Goal: Check status: Check status

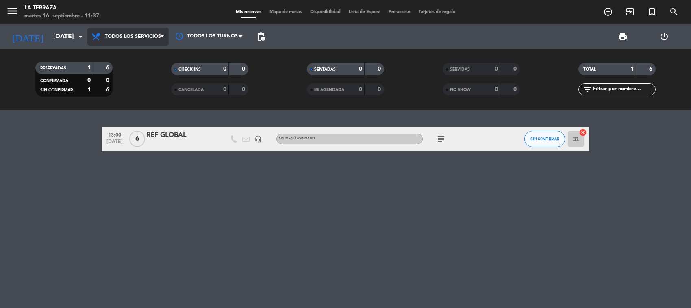
click at [118, 34] on span "Todos los servicios" at bounding box center [133, 37] width 56 height 6
click at [128, 51] on div "menu La Terraza martes 16. septiembre - 11:38 Mis reservas Mapa de mesas Dispon…" at bounding box center [345, 55] width 691 height 110
click at [437, 136] on icon "subject" at bounding box center [441, 139] width 10 height 10
click at [442, 136] on icon "subject" at bounding box center [441, 139] width 10 height 10
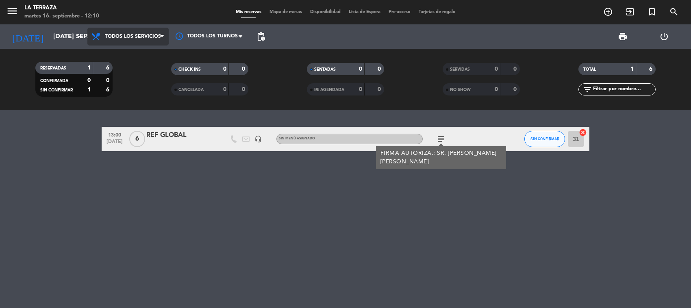
click at [132, 32] on span "Todos los servicios" at bounding box center [127, 37] width 81 height 18
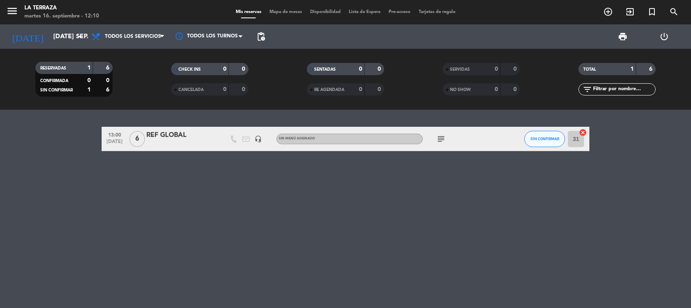
click at [263, 203] on div "13:00 [DATE] 6 REF GLOBAL headset_mic Sin menú asignado subject SIN CONFIRMAR 3…" at bounding box center [345, 209] width 691 height 198
click at [75, 38] on div "[DATE] [DATE] sep. arrow_drop_down" at bounding box center [46, 37] width 81 height 18
click at [66, 33] on input "[DATE] sep." at bounding box center [92, 37] width 86 height 16
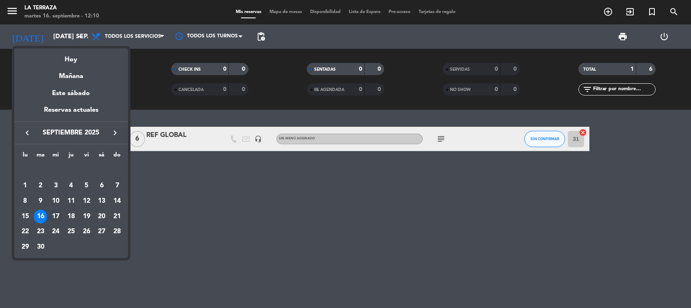
click at [53, 214] on div "17" at bounding box center [56, 217] width 14 height 14
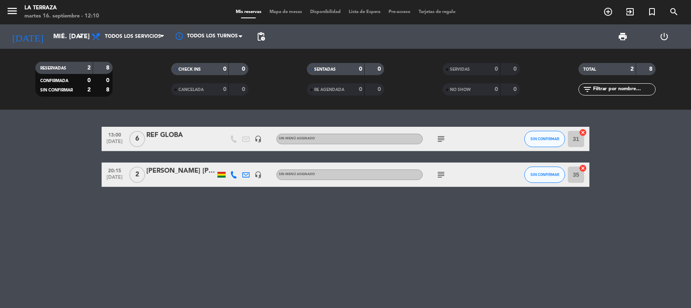
click at [439, 174] on icon "subject" at bounding box center [441, 175] width 10 height 10
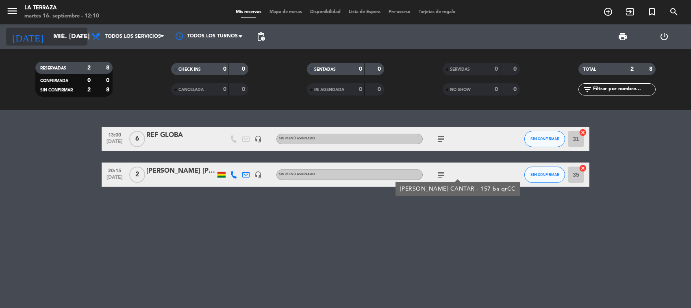
click at [69, 39] on input "mié. [DATE]" at bounding box center [92, 37] width 86 height 16
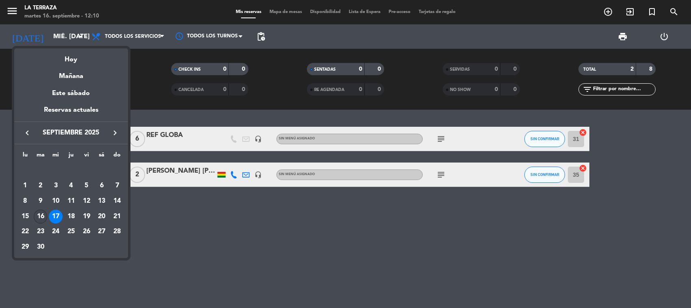
click at [39, 214] on div "16" at bounding box center [41, 217] width 14 height 14
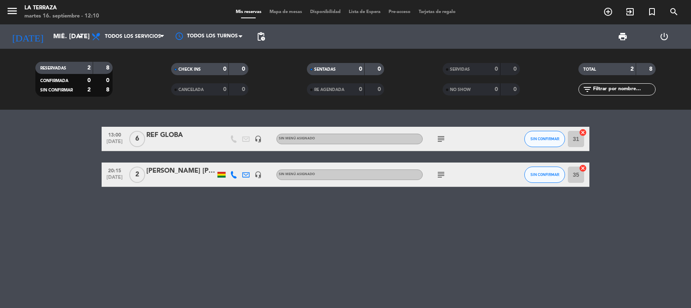
type input "[DATE] sep."
